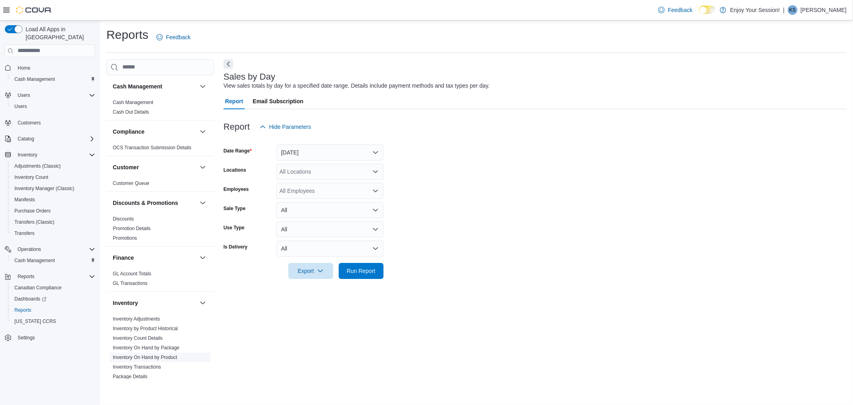
click at [166, 354] on link "Inventory On Hand by Product" at bounding box center [145, 357] width 64 height 6
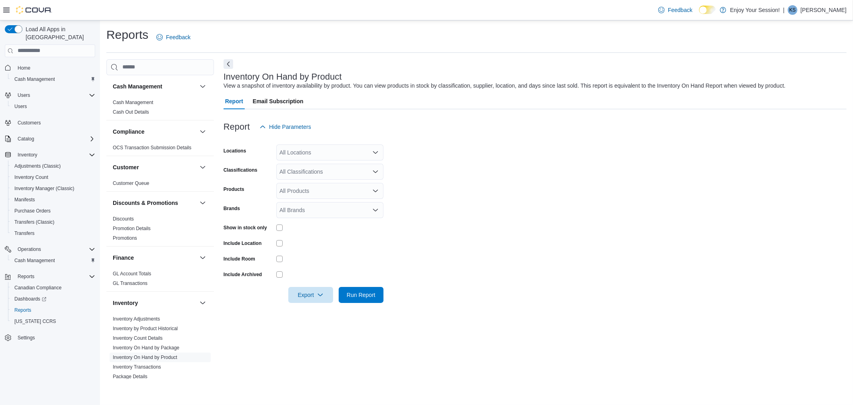
click at [298, 152] on div "All Locations" at bounding box center [329, 152] width 107 height 16
type input "*"
type input "*******"
click at [308, 164] on span "Orillia" at bounding box center [301, 166] width 14 height 8
click at [440, 150] on form "Locations [GEOGRAPHIC_DATA] Combo box. Selected. [GEOGRAPHIC_DATA]. Press Backs…" at bounding box center [535, 219] width 623 height 168
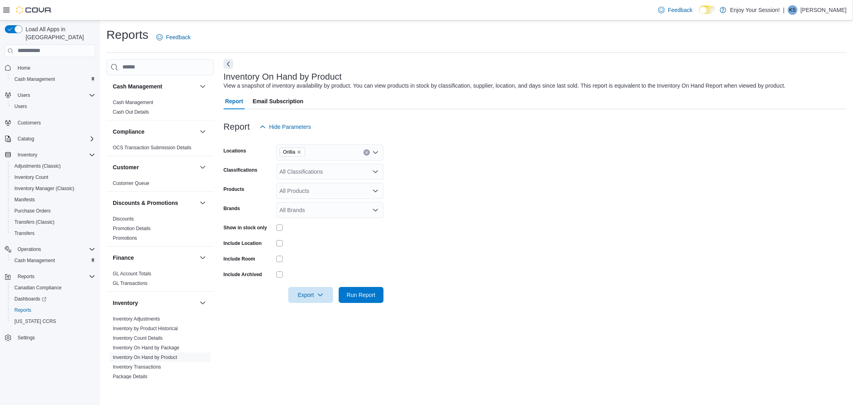
click at [310, 172] on div "All Classifications" at bounding box center [329, 172] width 107 height 16
click at [310, 196] on span "Flower" at bounding box center [302, 196] width 17 height 8
click at [304, 230] on span "Pre-Roll" at bounding box center [304, 231] width 20 height 8
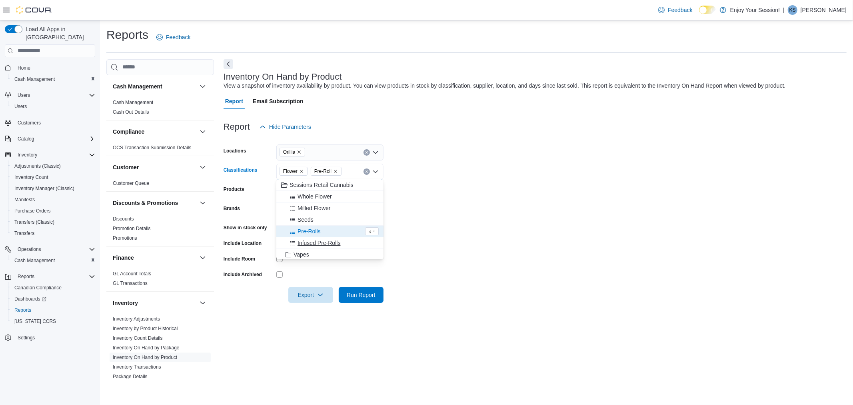
click at [331, 240] on span "Infused Pre-Rolls" at bounding box center [319, 243] width 43 height 8
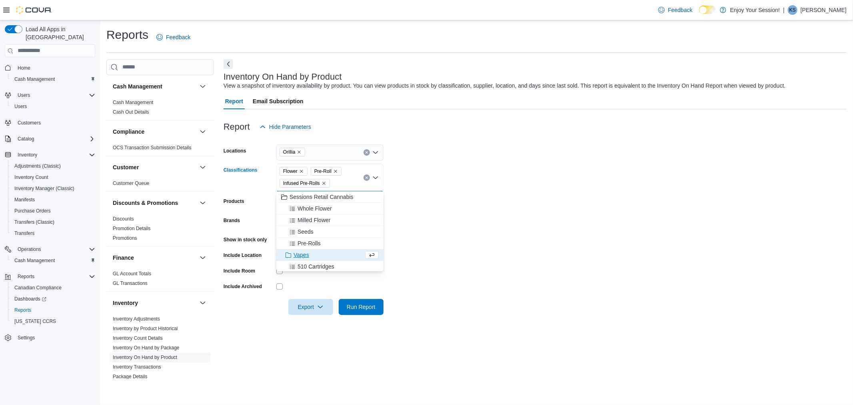
click at [307, 252] on span "Vapes" at bounding box center [302, 255] width 16 height 8
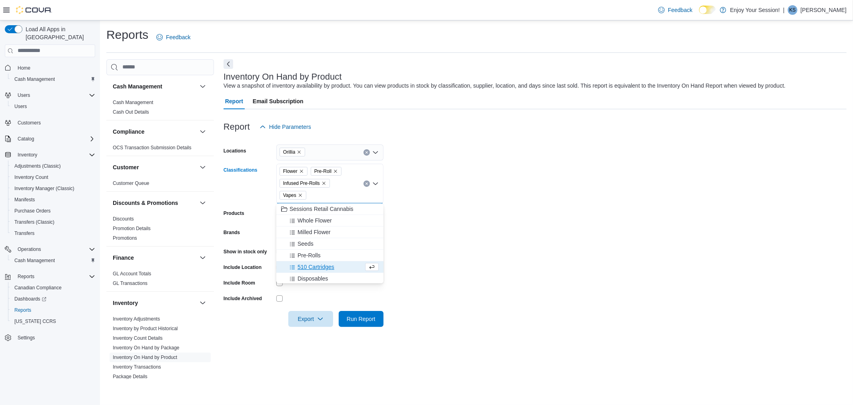
scroll to position [44, 0]
click at [306, 258] on span "Edibles" at bounding box center [303, 257] width 18 height 8
click at [306, 258] on span "Beverages" at bounding box center [311, 257] width 27 height 8
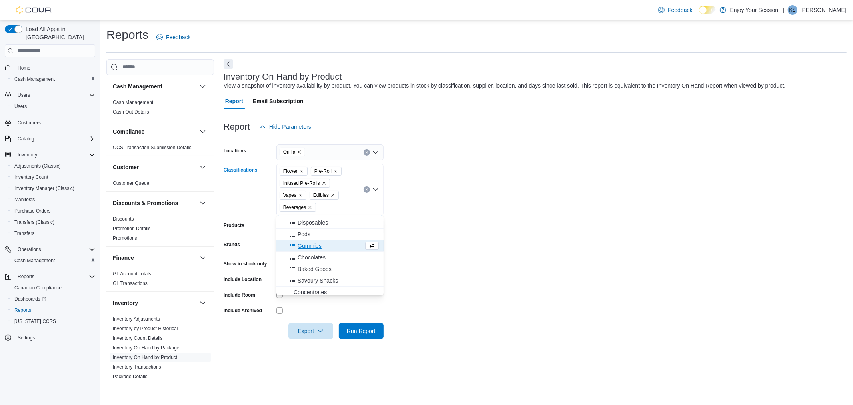
scroll to position [89, 0]
click at [314, 269] on span "Concentrates" at bounding box center [310, 271] width 33 height 8
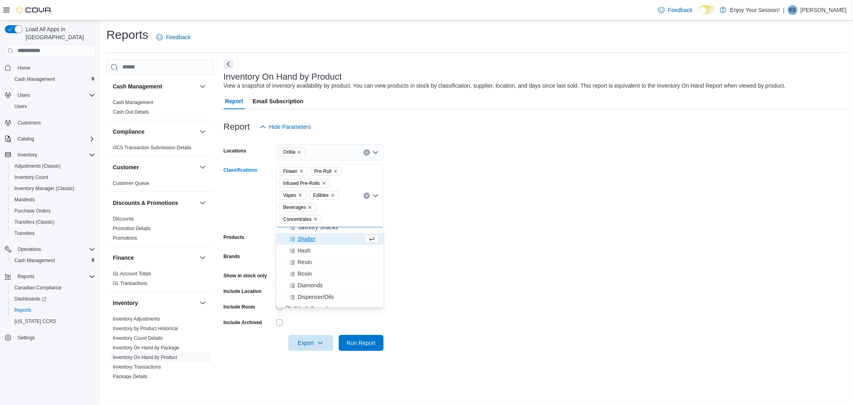
scroll to position [178, 0]
click at [319, 262] on span "Oils & Capsules" at bounding box center [314, 264] width 40 height 8
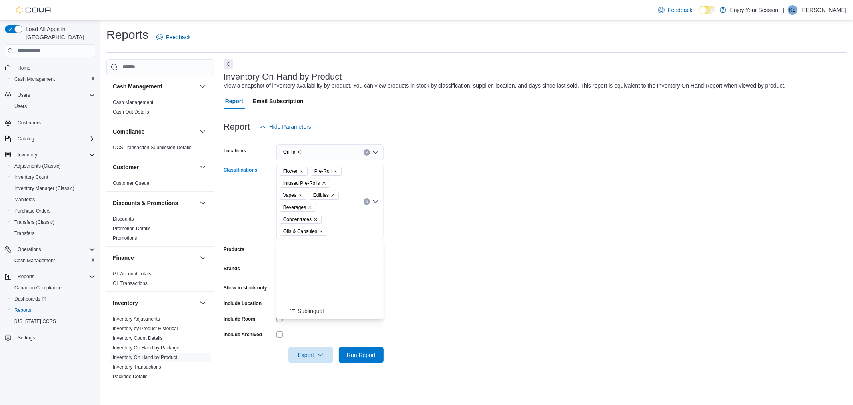
scroll to position [266, 0]
click at [312, 244] on span "Topicals" at bounding box center [304, 245] width 20 height 8
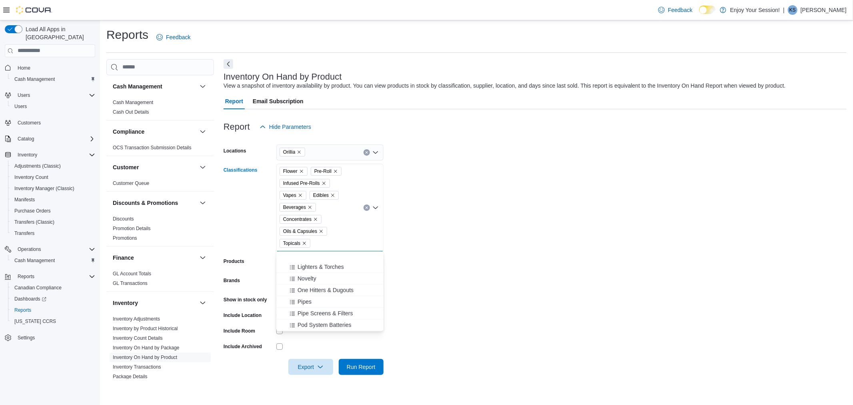
scroll to position [578, 0]
